Goal: Find specific page/section: Find specific page/section

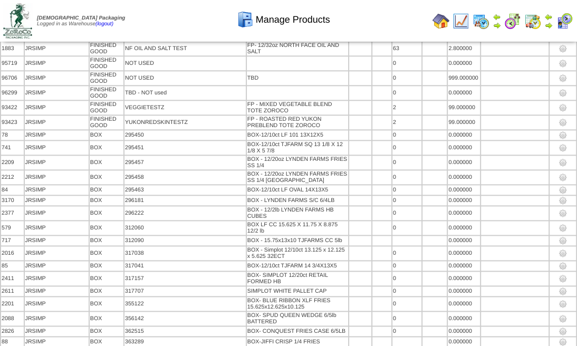
scroll to position [44999, 0]
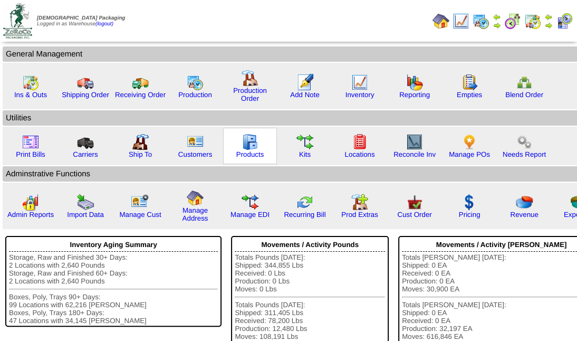
click at [254, 145] on img at bounding box center [250, 141] width 17 height 17
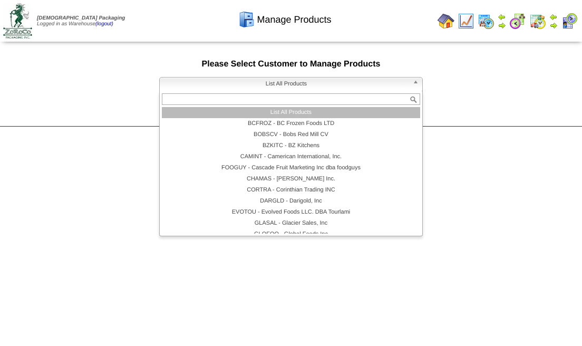
click at [412, 83] on link "List All Products" at bounding box center [291, 84] width 264 height 15
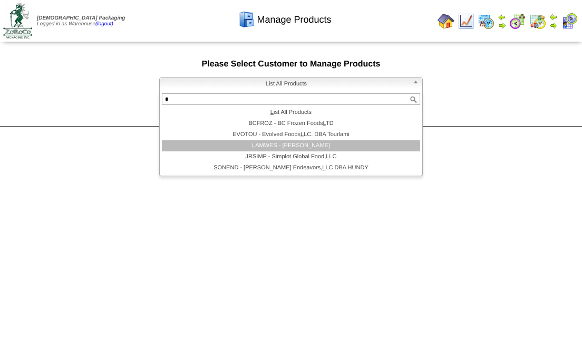
type input "*"
click at [303, 149] on li "L AMWES - Lamb-Weston" at bounding box center [291, 145] width 259 height 11
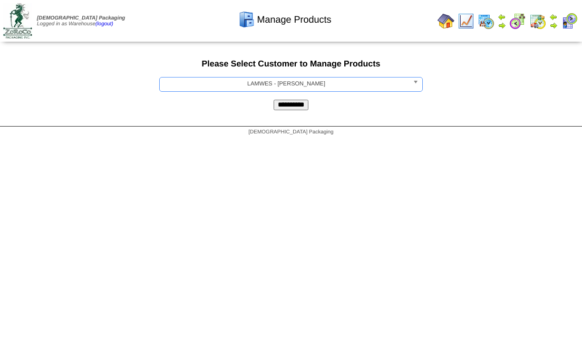
click at [274, 100] on input "**********" at bounding box center [291, 105] width 35 height 11
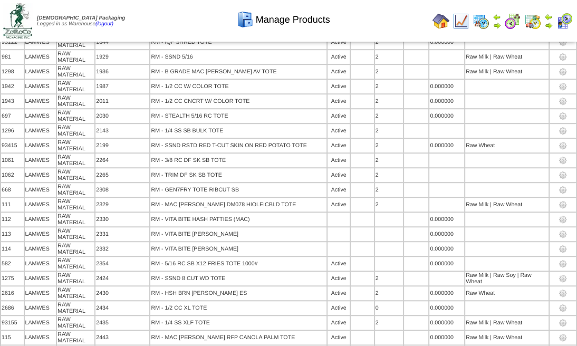
scroll to position [3925, 0]
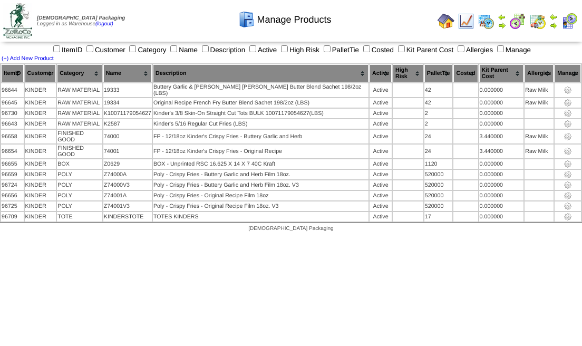
click at [23, 21] on img at bounding box center [17, 20] width 29 height 35
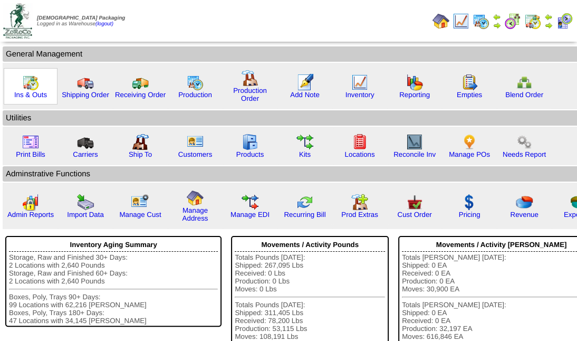
click at [30, 86] on img at bounding box center [30, 82] width 17 height 17
click at [243, 138] on img at bounding box center [250, 141] width 17 height 17
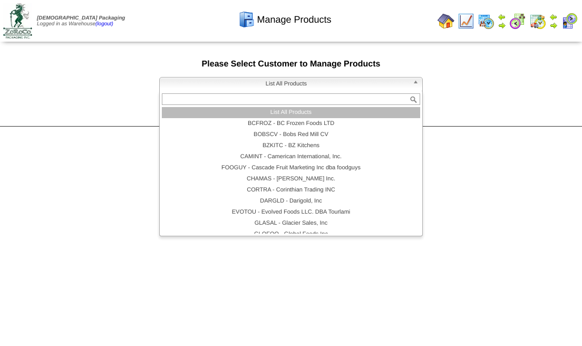
click at [420, 84] on b at bounding box center [417, 85] width 9 height 14
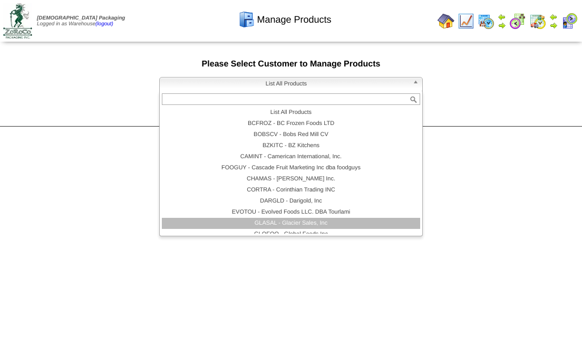
click at [309, 225] on li "GLASAL - Glacier Sales, Inc" at bounding box center [291, 223] width 259 height 11
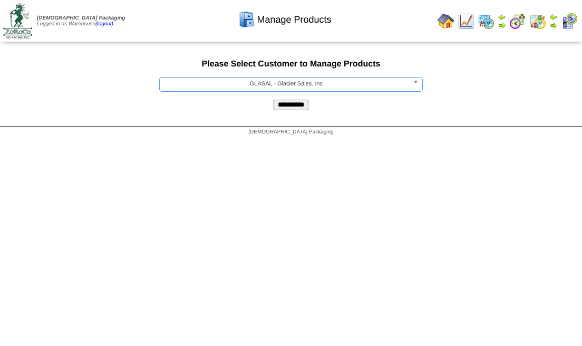
click at [295, 107] on input "**********" at bounding box center [291, 105] width 35 height 11
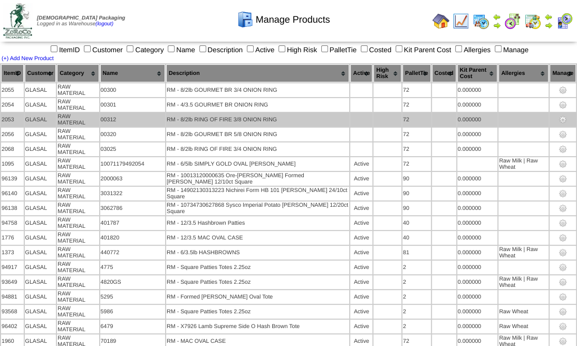
scroll to position [245, 0]
